Goal: Information Seeking & Learning: Learn about a topic

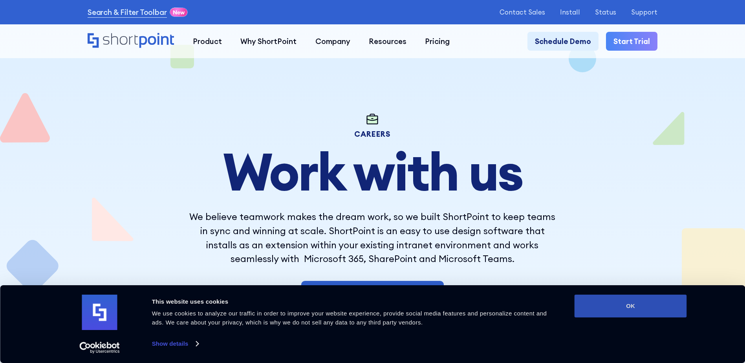
click at [637, 308] on button "OK" at bounding box center [631, 306] width 112 height 23
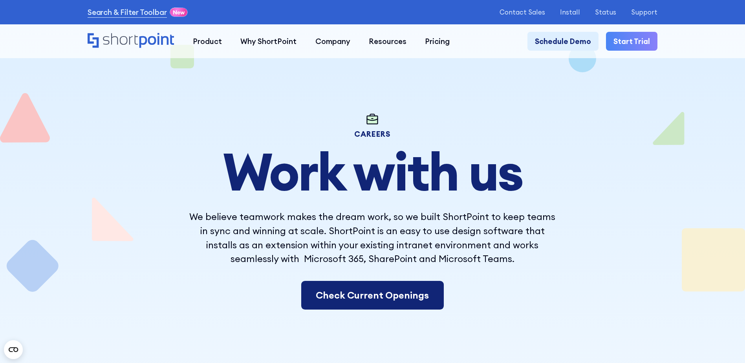
click at [386, 297] on link "Check Current Openings" at bounding box center [372, 295] width 143 height 29
